Goal: Task Accomplishment & Management: Use online tool/utility

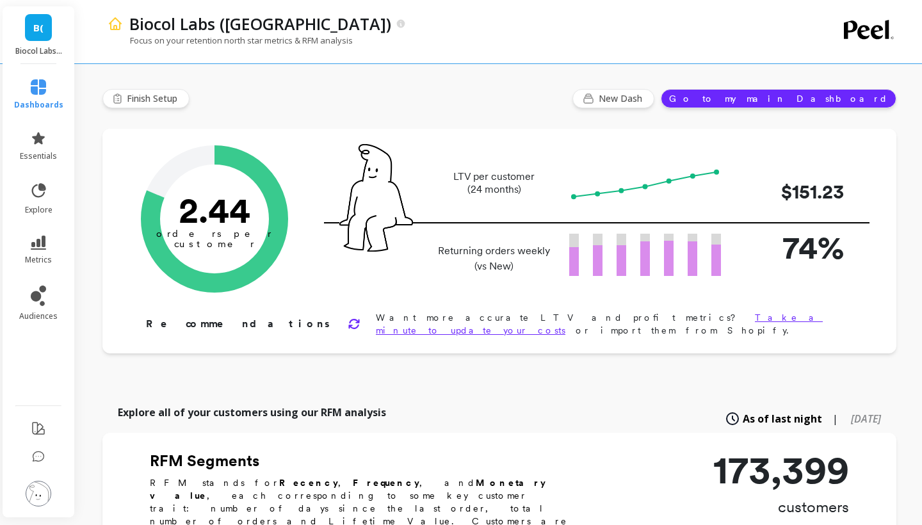
scroll to position [0, 5]
click at [31, 244] on icon at bounding box center [38, 243] width 15 height 14
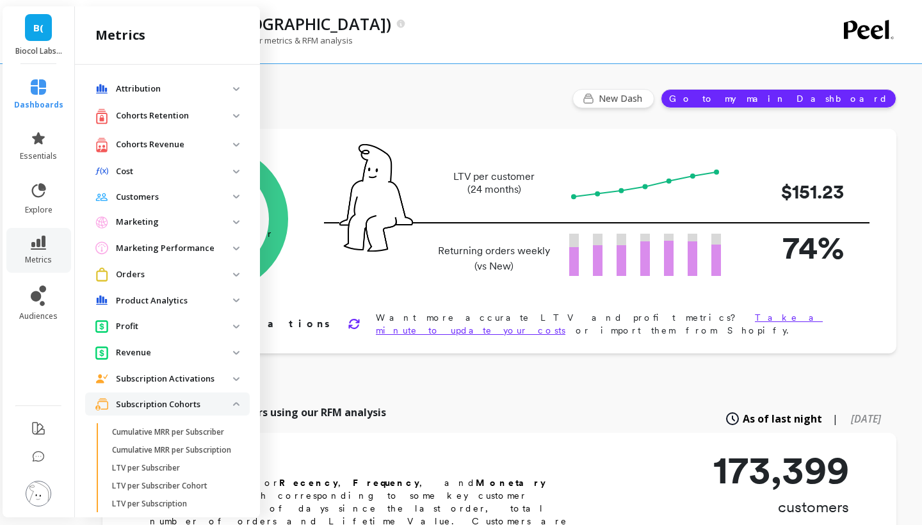
scroll to position [238, 0]
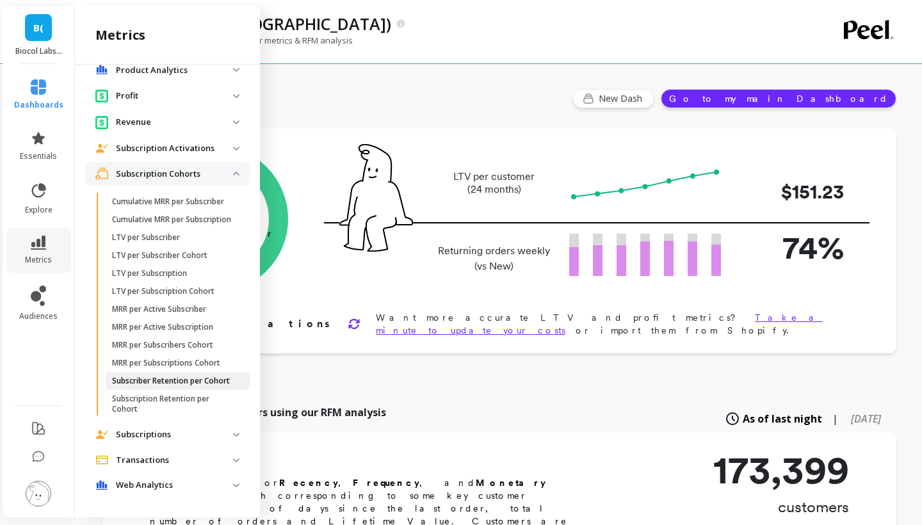
click at [156, 381] on p "Subscriber Retention per Cohort" at bounding box center [171, 381] width 118 height 10
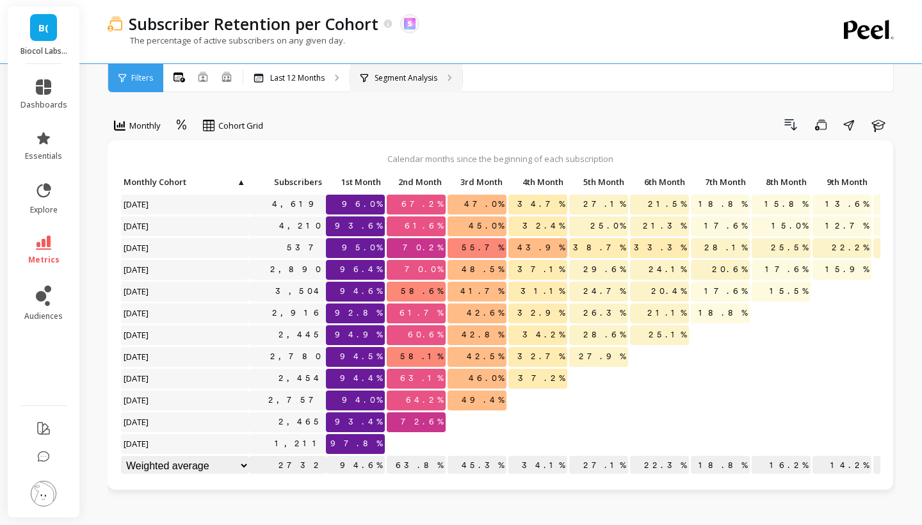
click at [425, 85] on div "Segment Analysis" at bounding box center [406, 78] width 112 height 28
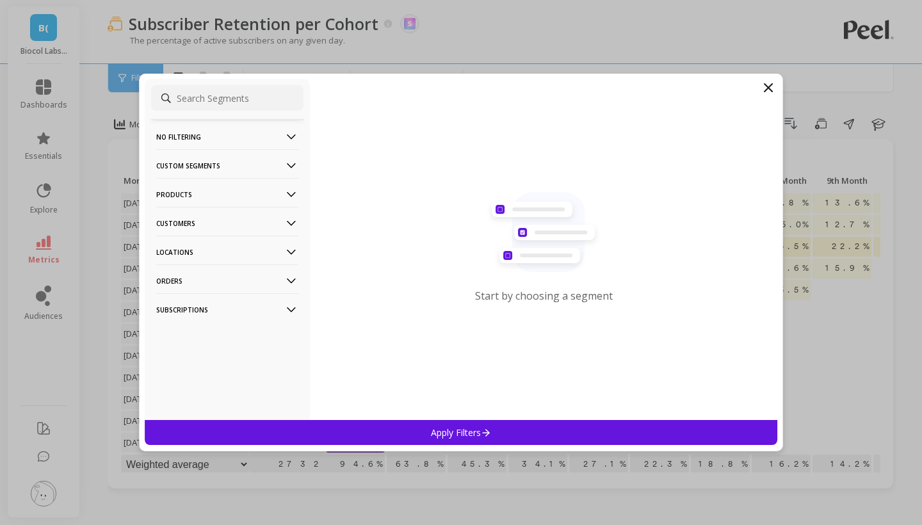
scroll to position [3, 0]
click at [237, 220] on p "Customers" at bounding box center [227, 223] width 142 height 33
click at [234, 249] on div "Customer Tags" at bounding box center [227, 248] width 152 height 20
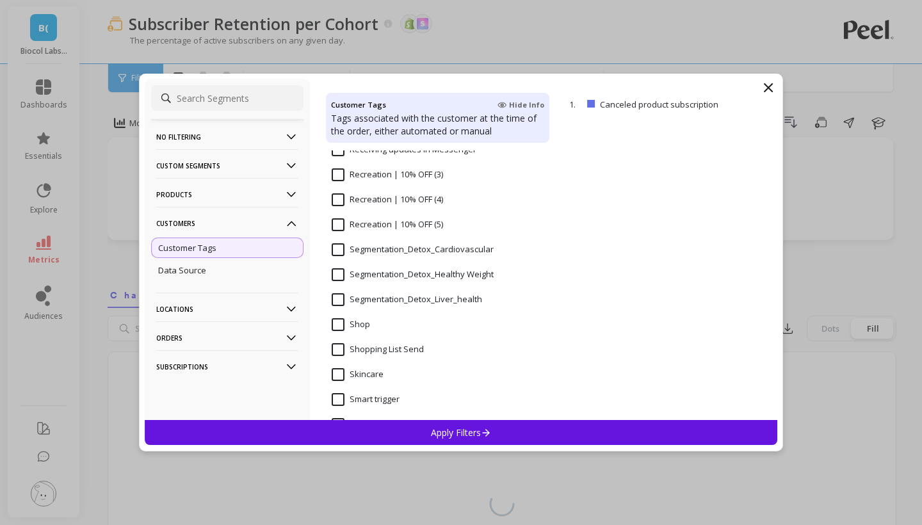
scroll to position [1058, 0]
click at [389, 295] on input "Segmentation_Detox_Liver_health" at bounding box center [407, 298] width 150 height 13
click at [451, 426] on p "Apply Filters" at bounding box center [461, 432] width 61 height 12
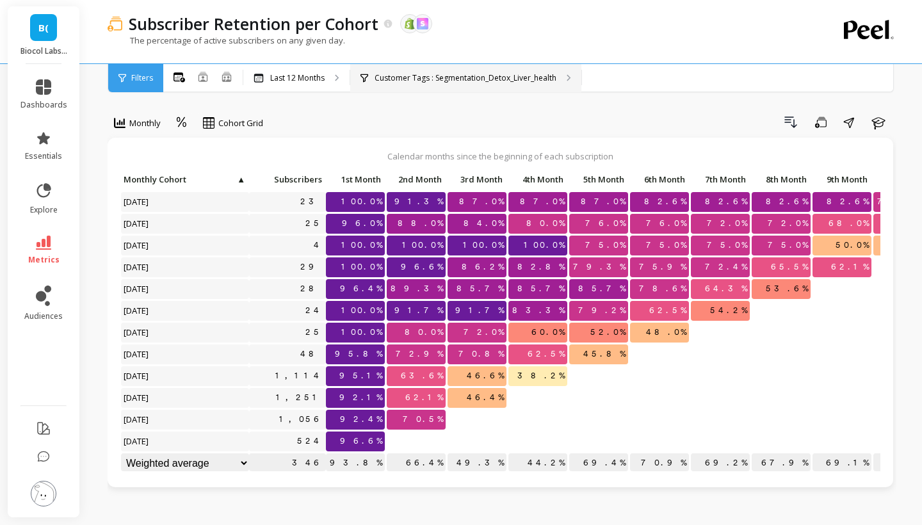
click at [501, 73] on p "Customer Tags : Segmentation_Detox_Liver_health" at bounding box center [466, 78] width 182 height 10
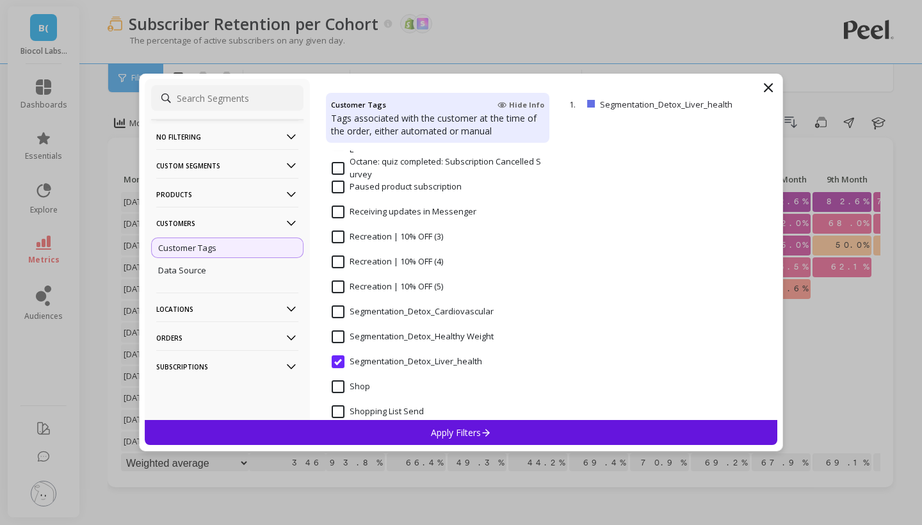
scroll to position [1019, 0]
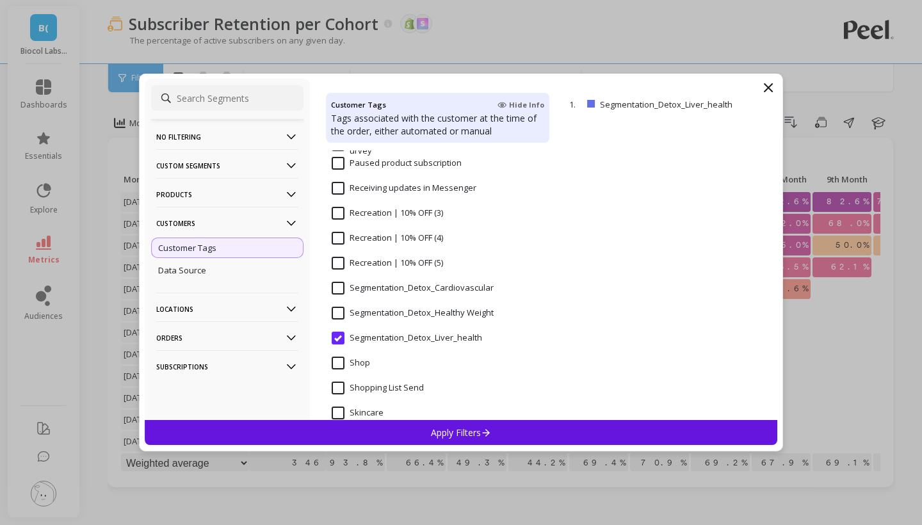
click at [371, 307] on Weight "Segmentation_Detox_Healthy Weight" at bounding box center [413, 313] width 162 height 13
click at [424, 427] on div "Apply Filters" at bounding box center [461, 432] width 633 height 25
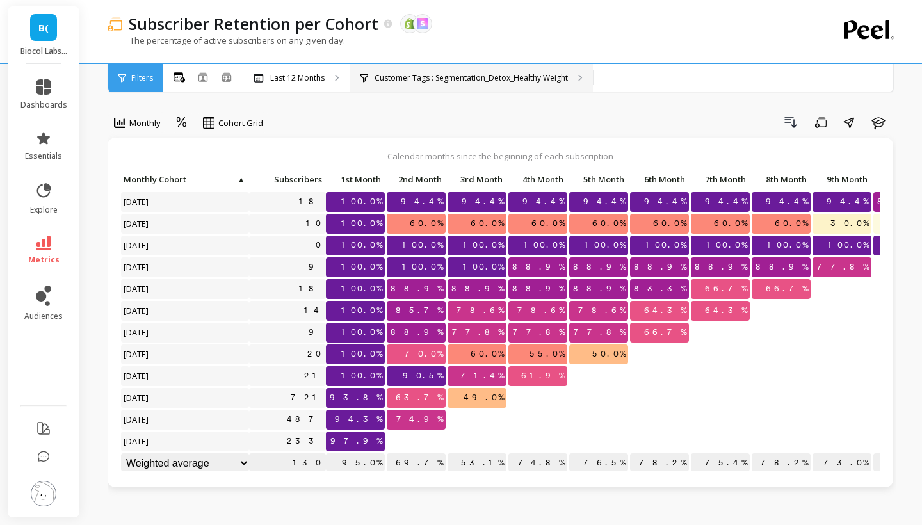
click at [491, 77] on p "Customer Tags : Segmentation_Detox_Healthy Weight" at bounding box center [471, 78] width 193 height 10
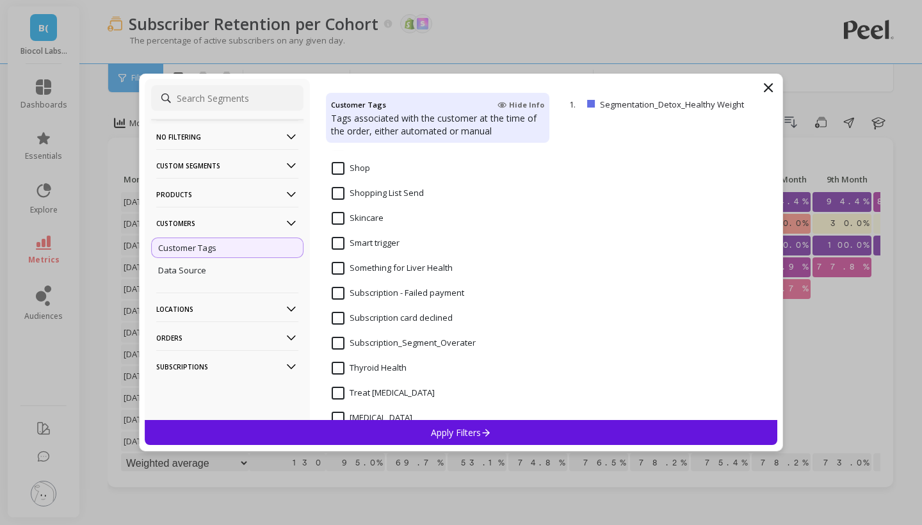
scroll to position [1239, 0]
